Goal: Task Accomplishment & Management: Manage account settings

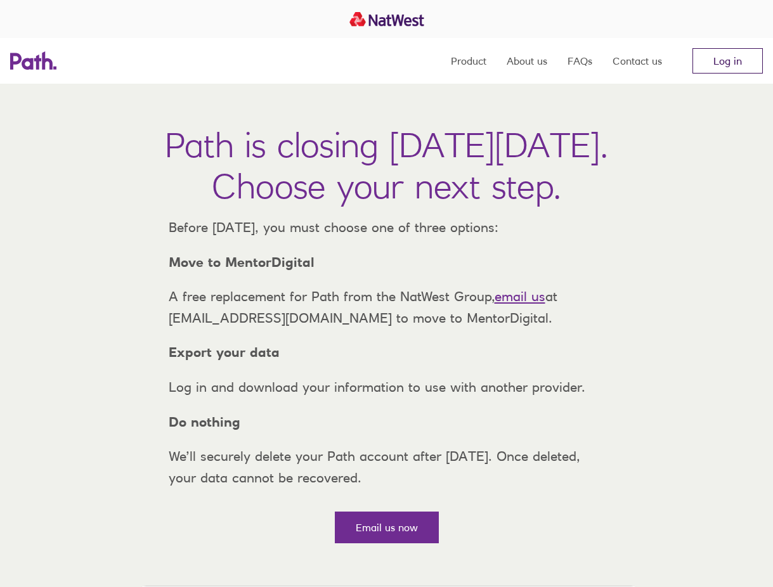
click at [726, 60] on link "Log in" at bounding box center [728, 60] width 70 height 25
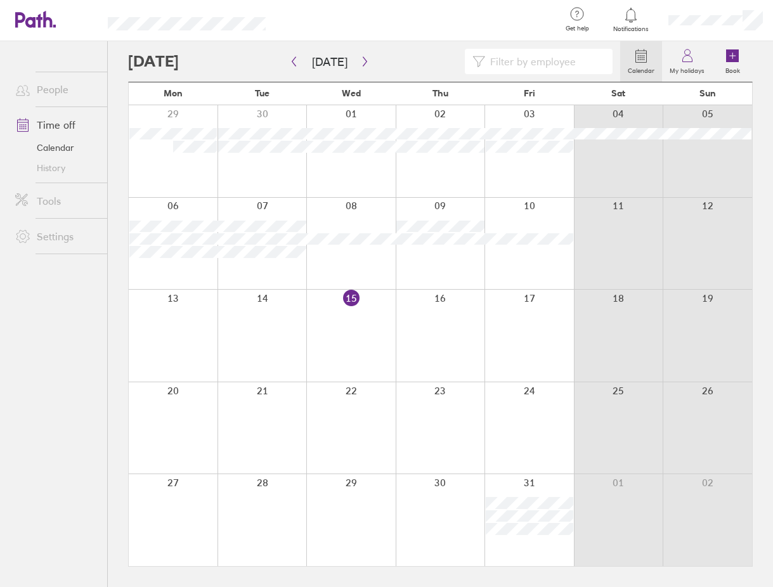
click at [42, 125] on link "Time off" at bounding box center [56, 124] width 102 height 25
click at [62, 150] on link "Calendar" at bounding box center [56, 148] width 102 height 20
click at [678, 63] on link "My holidays" at bounding box center [687, 61] width 50 height 41
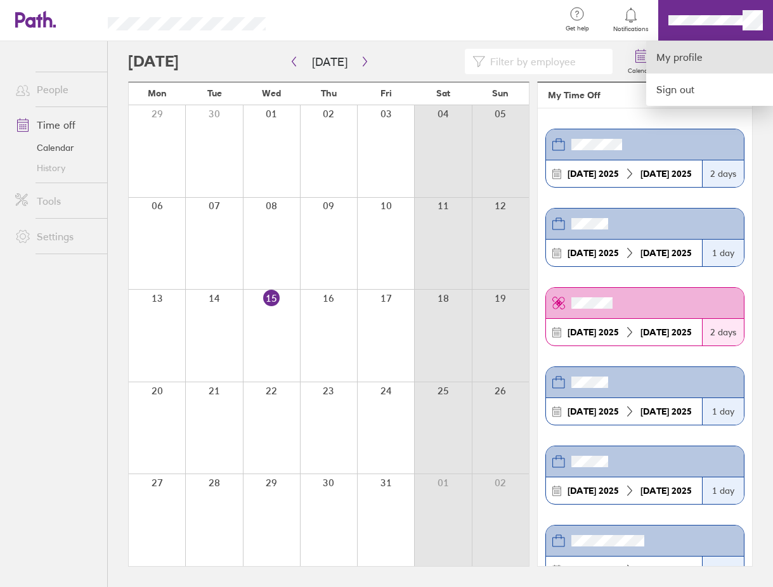
click at [707, 51] on link "My profile" at bounding box center [709, 57] width 127 height 32
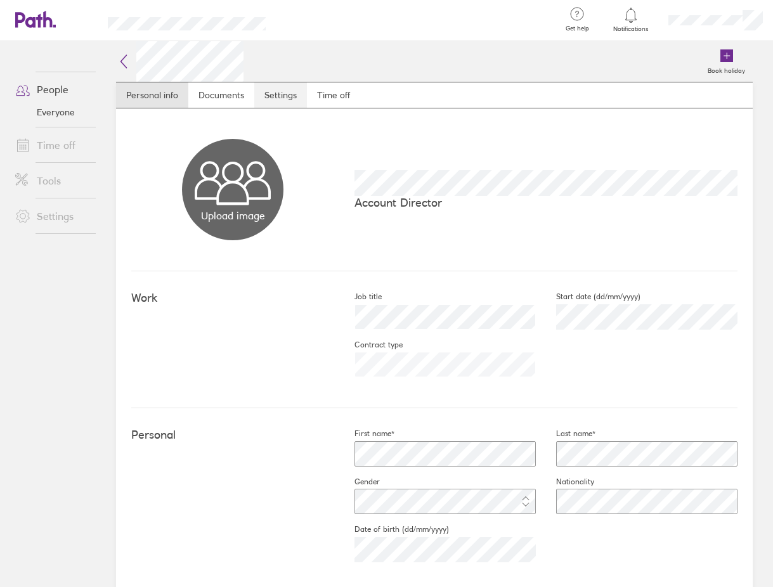
click at [304, 96] on link "Settings" at bounding box center [280, 94] width 53 height 25
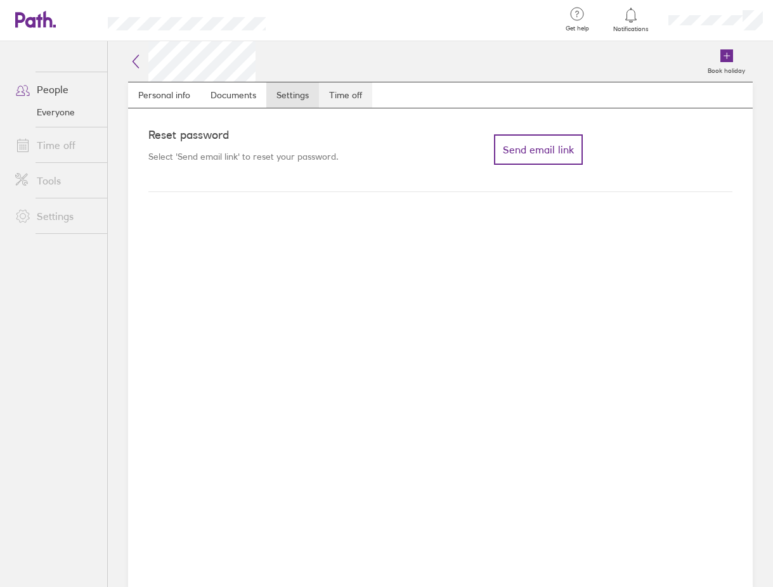
click at [368, 98] on link "Time off" at bounding box center [345, 94] width 53 height 25
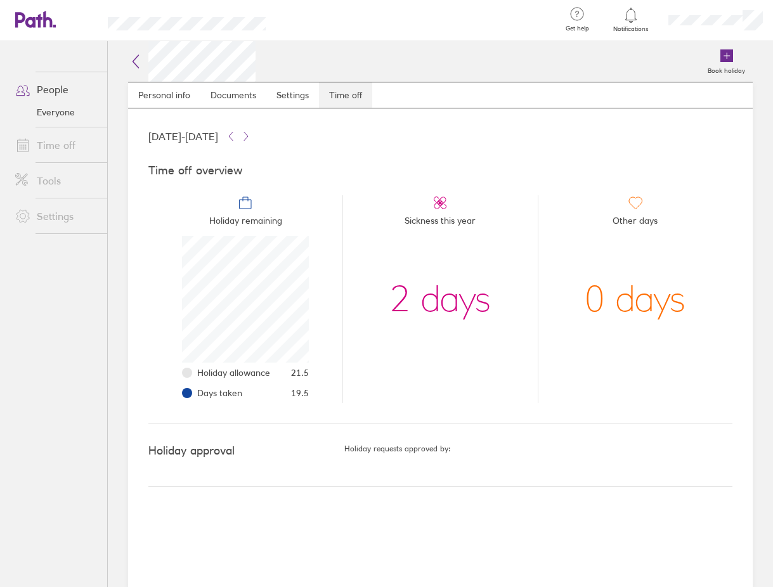
scroll to position [127, 127]
